Goal: Task Accomplishment & Management: Manage account settings

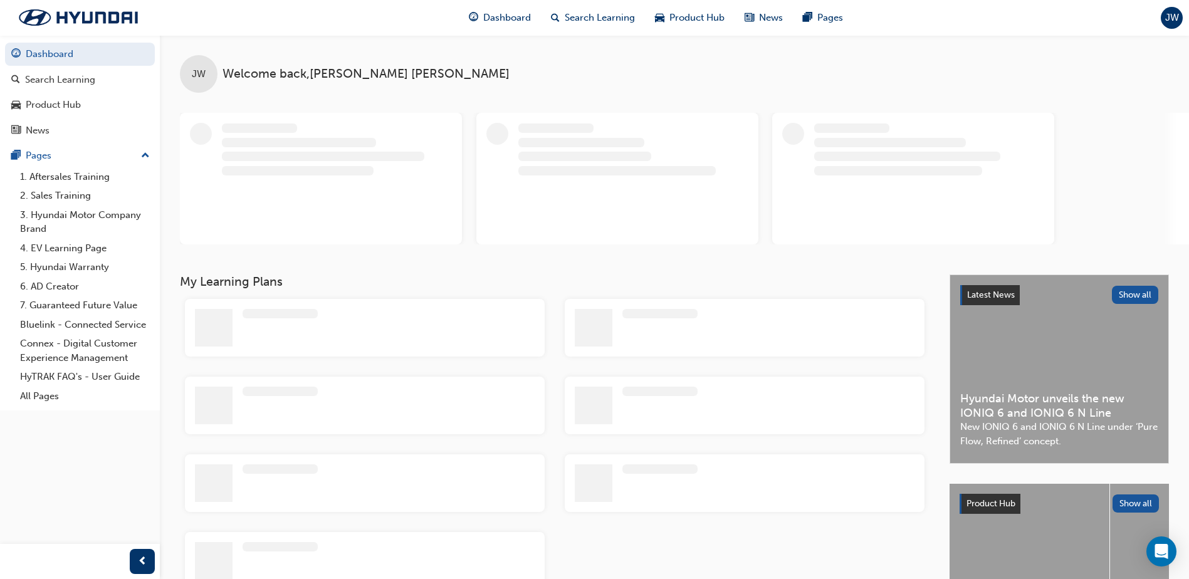
click at [1170, 16] on span "JW" at bounding box center [1172, 18] width 14 height 14
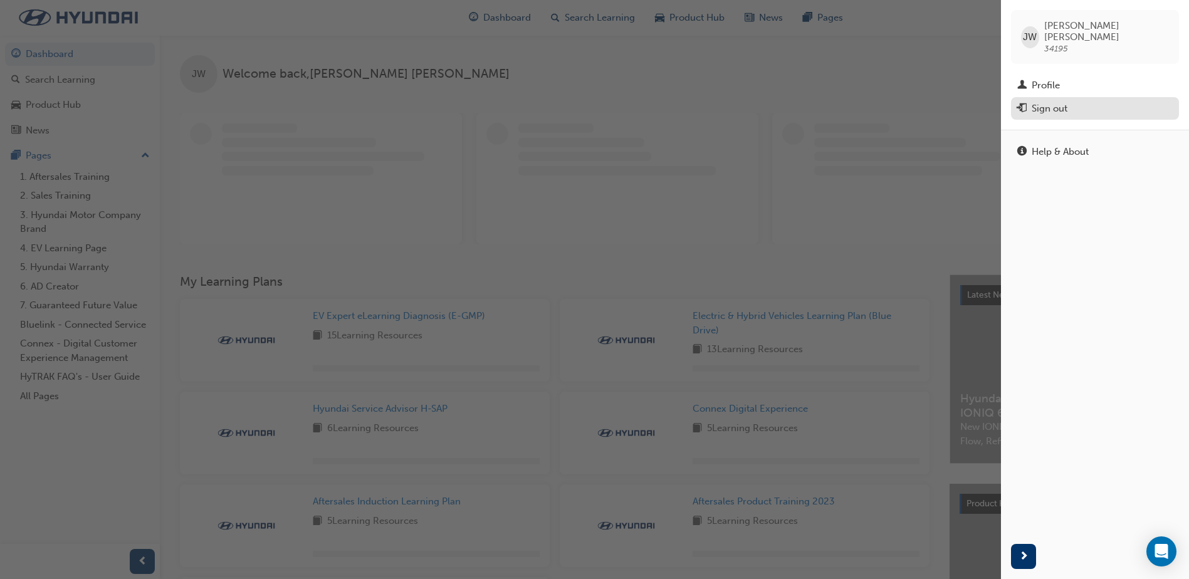
click at [1046, 102] on div "Sign out" at bounding box center [1050, 109] width 36 height 14
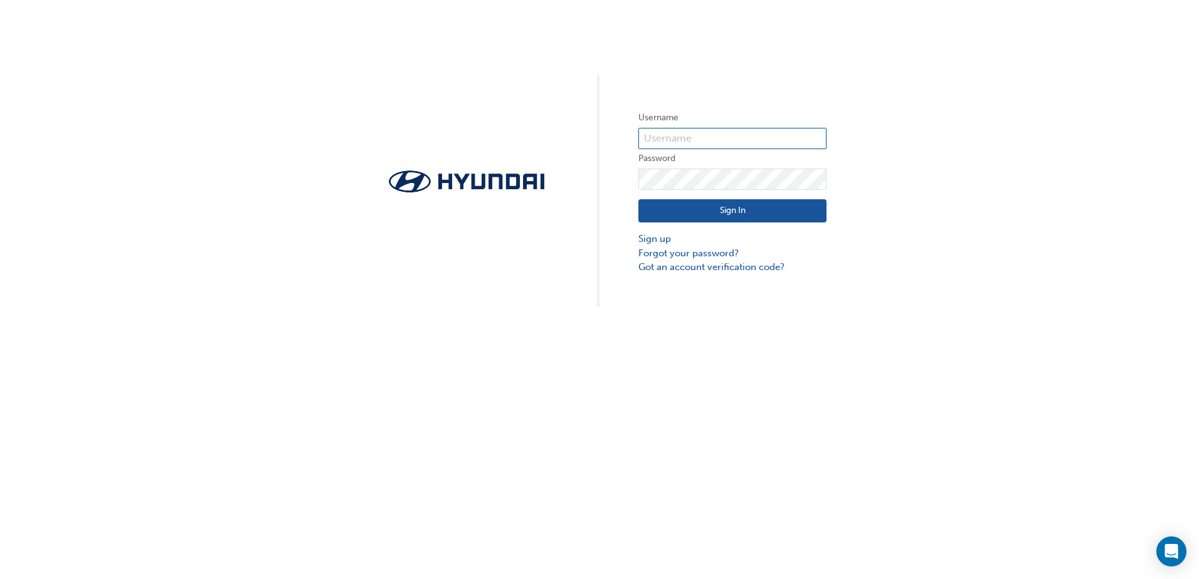
type input "34195"
click at [715, 129] on input "34195" at bounding box center [732, 138] width 188 height 21
click at [934, 140] on div "Username 34195 Password Sign In Sign up Forgot your password? Got an account ve…" at bounding box center [599, 153] width 1199 height 307
